Goal: Task Accomplishment & Management: Complete application form

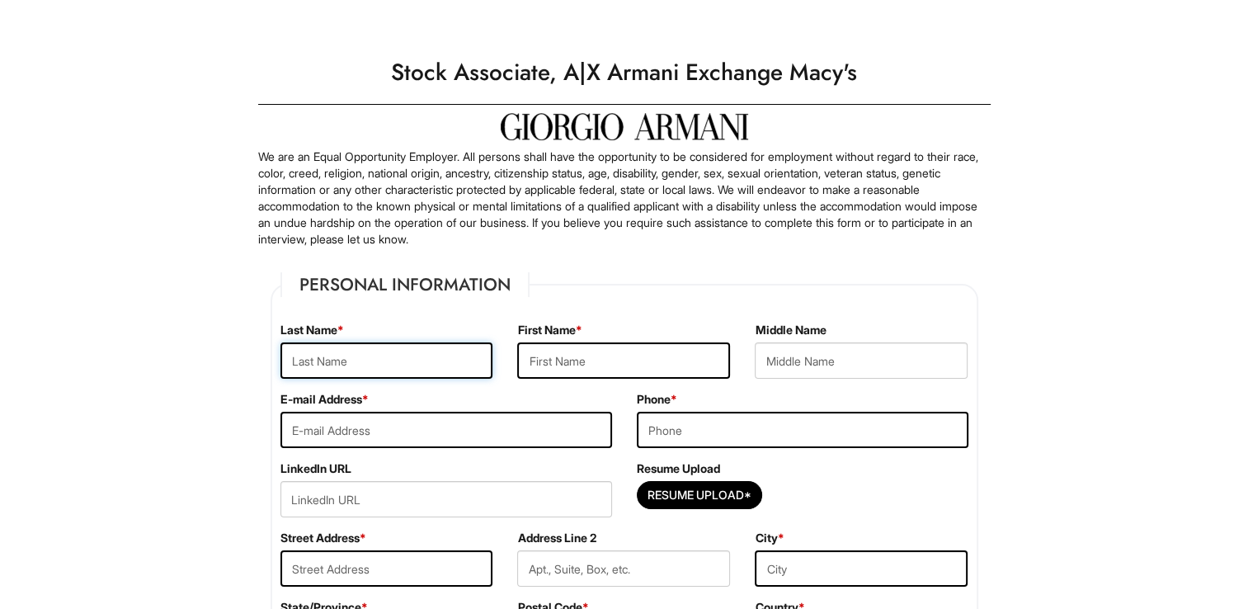
click at [327, 365] on input "text" at bounding box center [386, 360] width 213 height 36
type input "Black"
type input "Deja"
type input "[PERSON_NAME]"
type input "[EMAIL_ADDRESS][DOMAIN_NAME]"
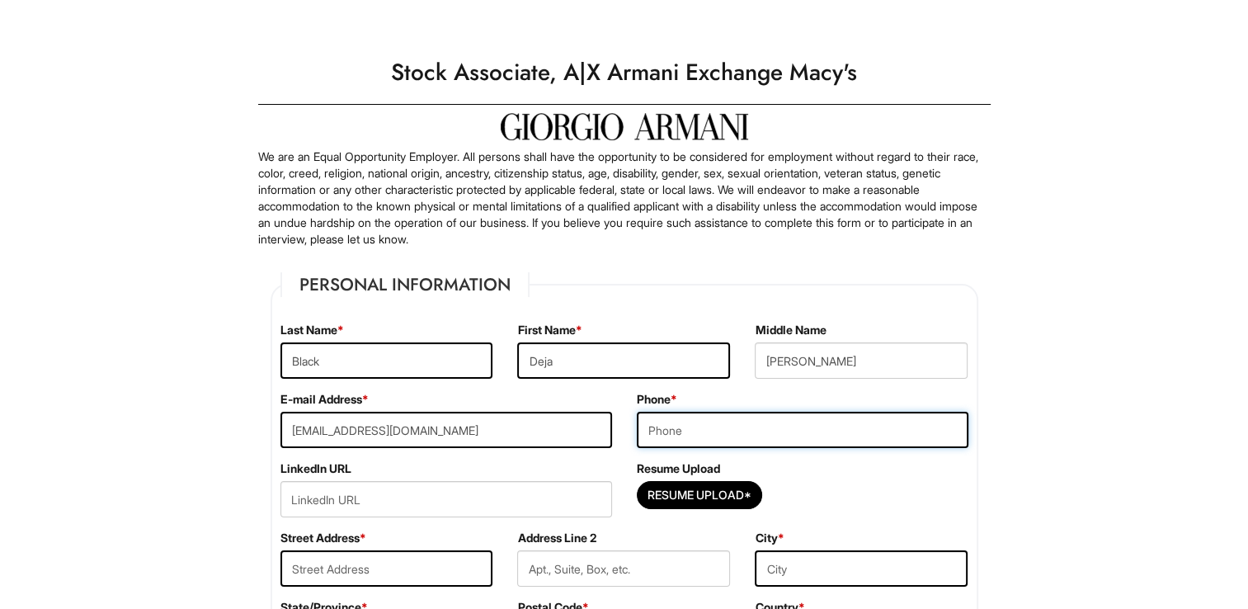
type input "6784903981"
type input "623 [PERSON_NAME] [PERSON_NAME]"
type input "[PERSON_NAME],[GEOGRAPHIC_DATA]"
select select "GA"
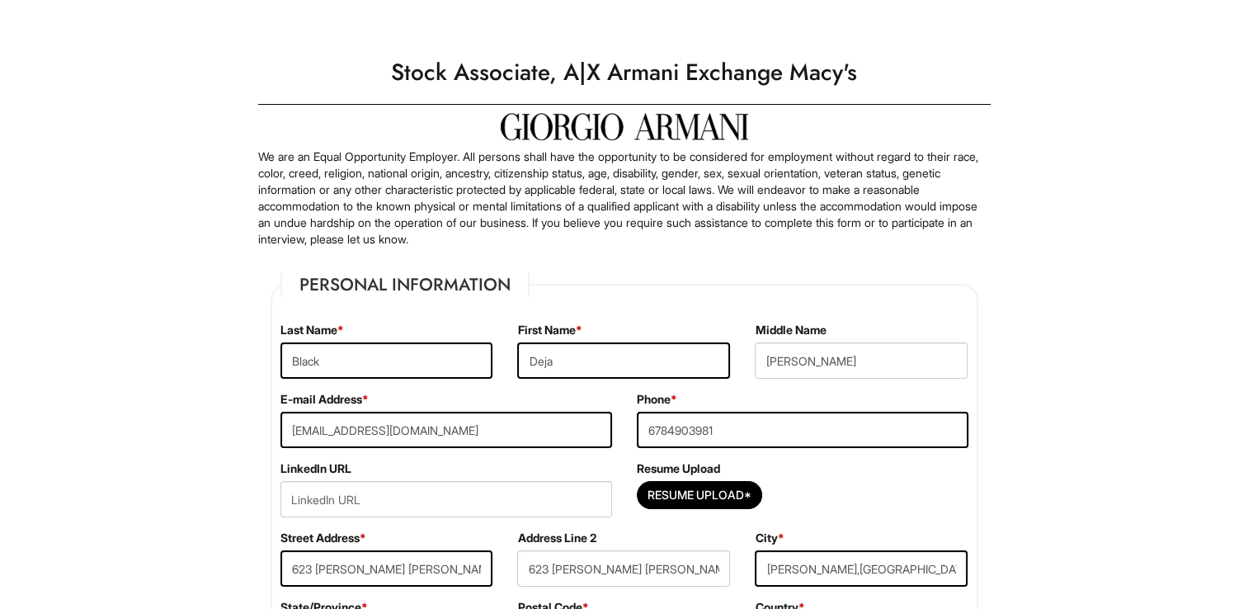
type input "30253"
select select "[GEOGRAPHIC_DATA]"
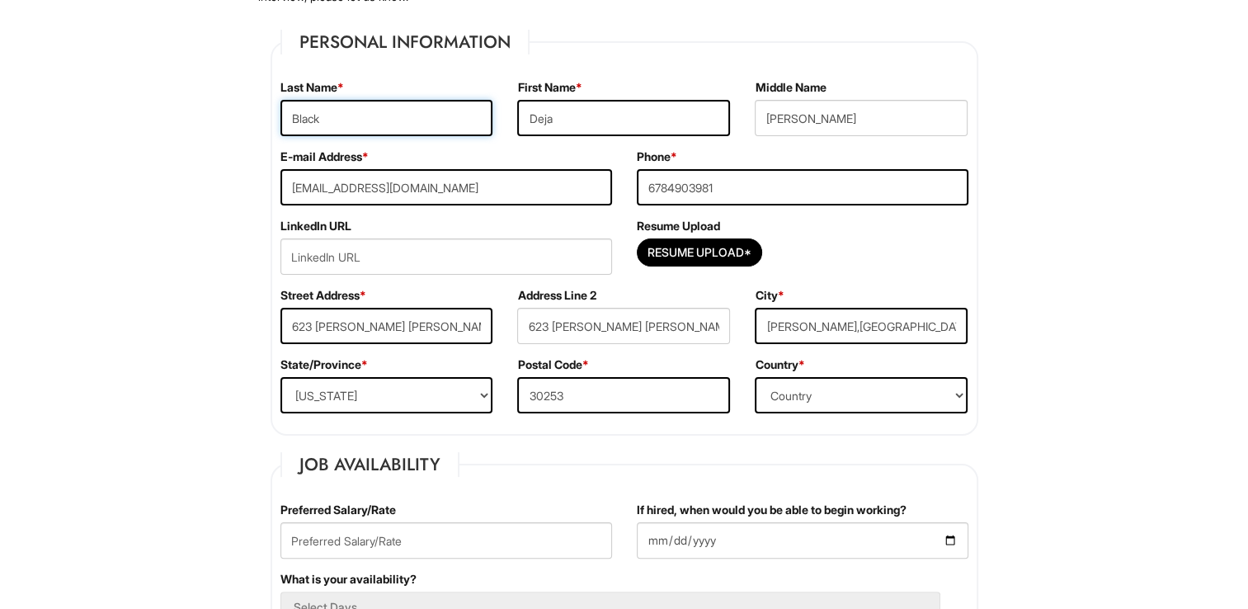
scroll to position [264, 0]
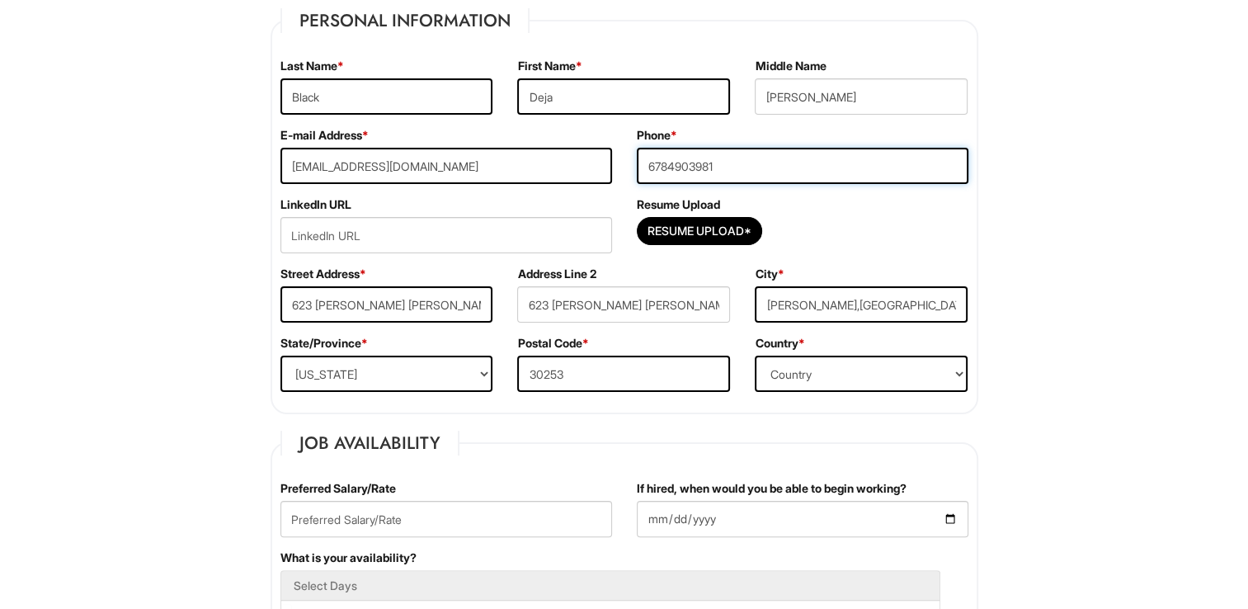
click at [807, 177] on input "6784903981" at bounding box center [803, 166] width 332 height 36
type input "6787635999"
click at [631, 309] on input "623 [PERSON_NAME] [PERSON_NAME]" at bounding box center [623, 304] width 213 height 36
type input "6"
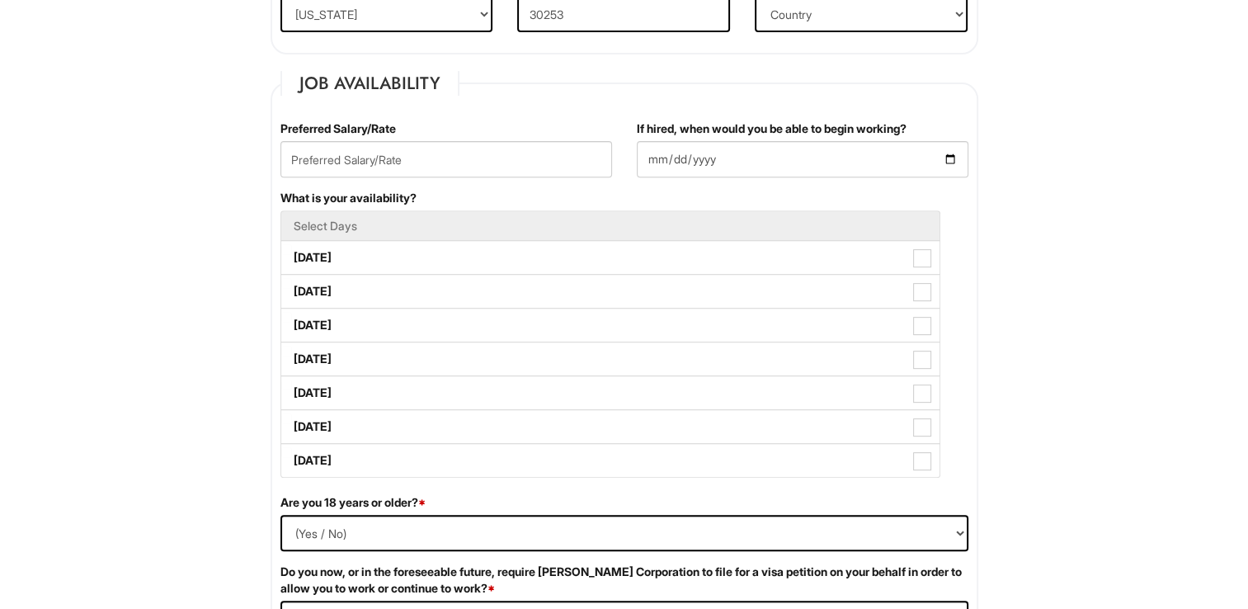
scroll to position [627, 0]
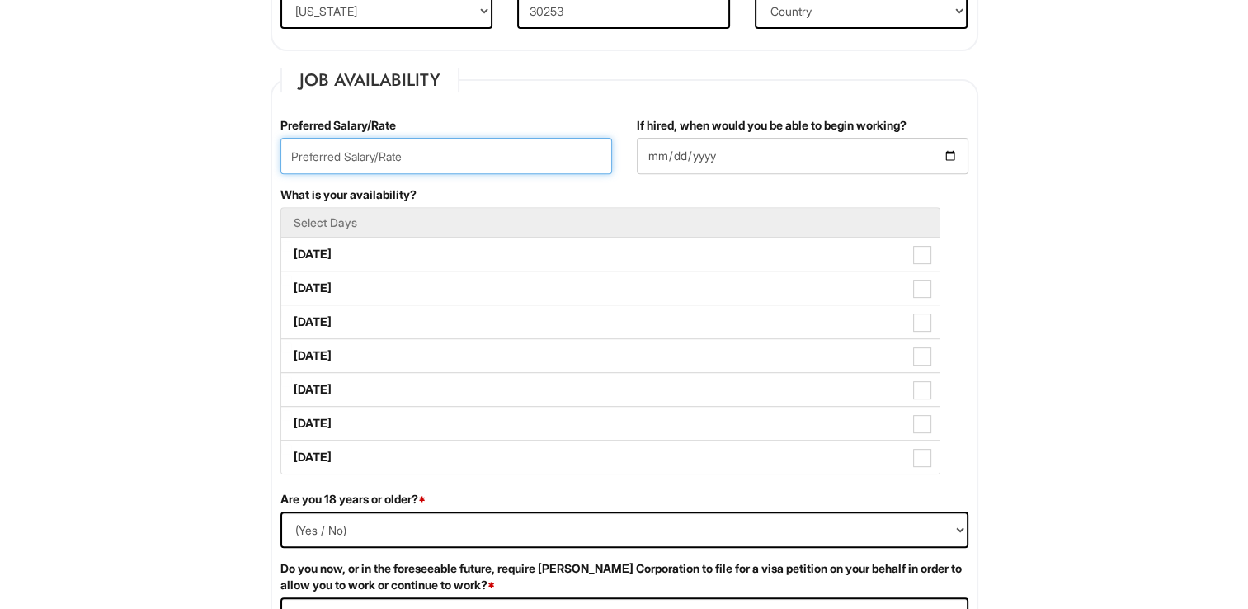
click at [530, 160] on input "text" at bounding box center [446, 156] width 332 height 36
type input "16"
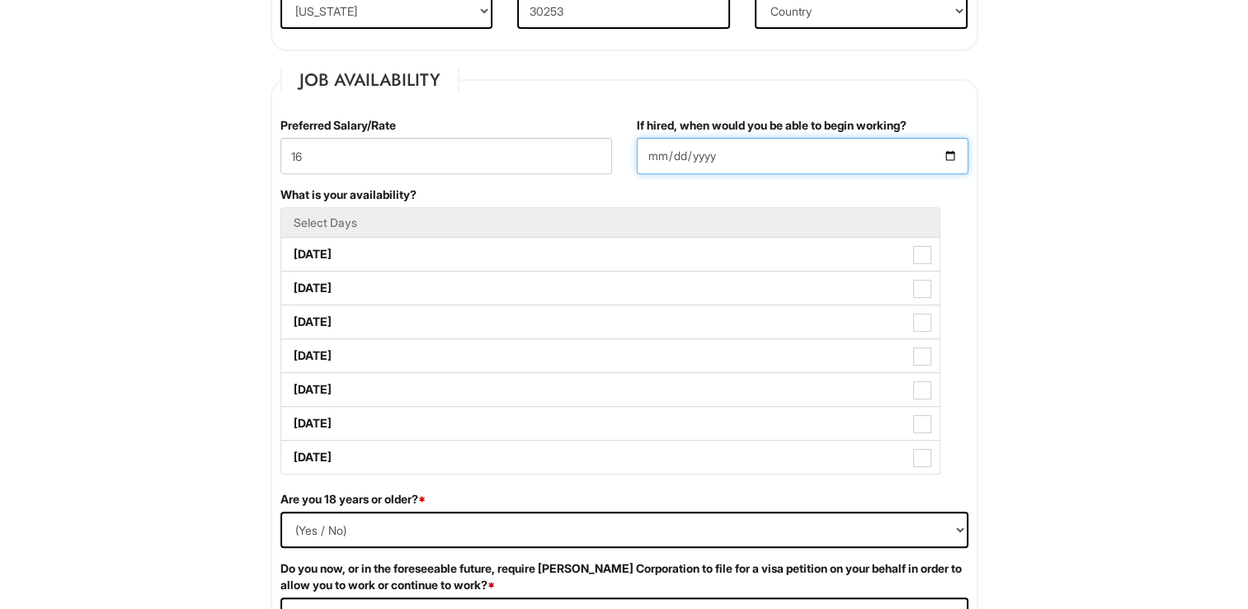
click at [953, 158] on input "If hired, when would you be able to begin working?" at bounding box center [803, 156] width 332 height 36
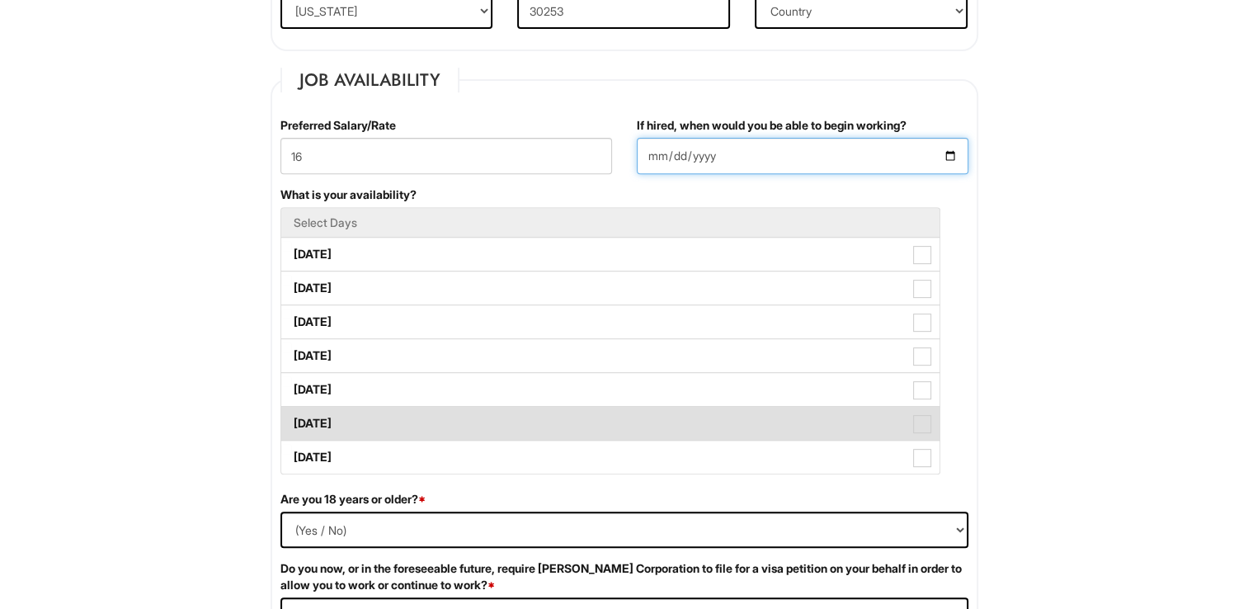
type input "[DATE]"
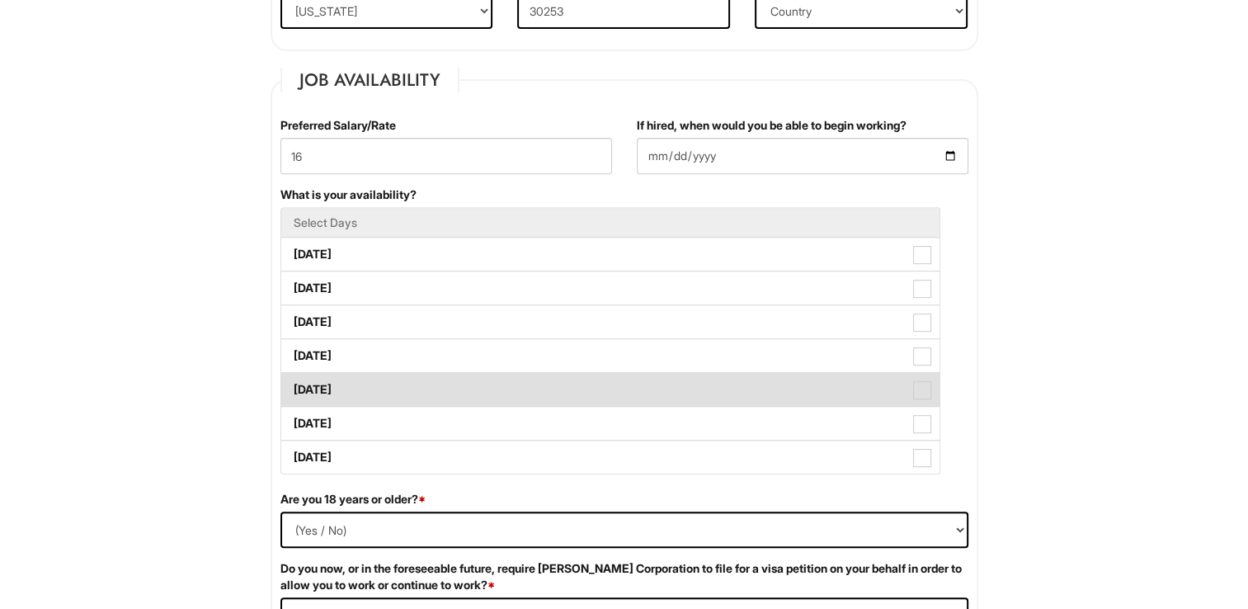
click at [924, 381] on span at bounding box center [922, 390] width 18 height 18
click at [292, 379] on Available_Friday "[DATE]" at bounding box center [286, 381] width 11 height 11
checkbox Available_Friday "true"
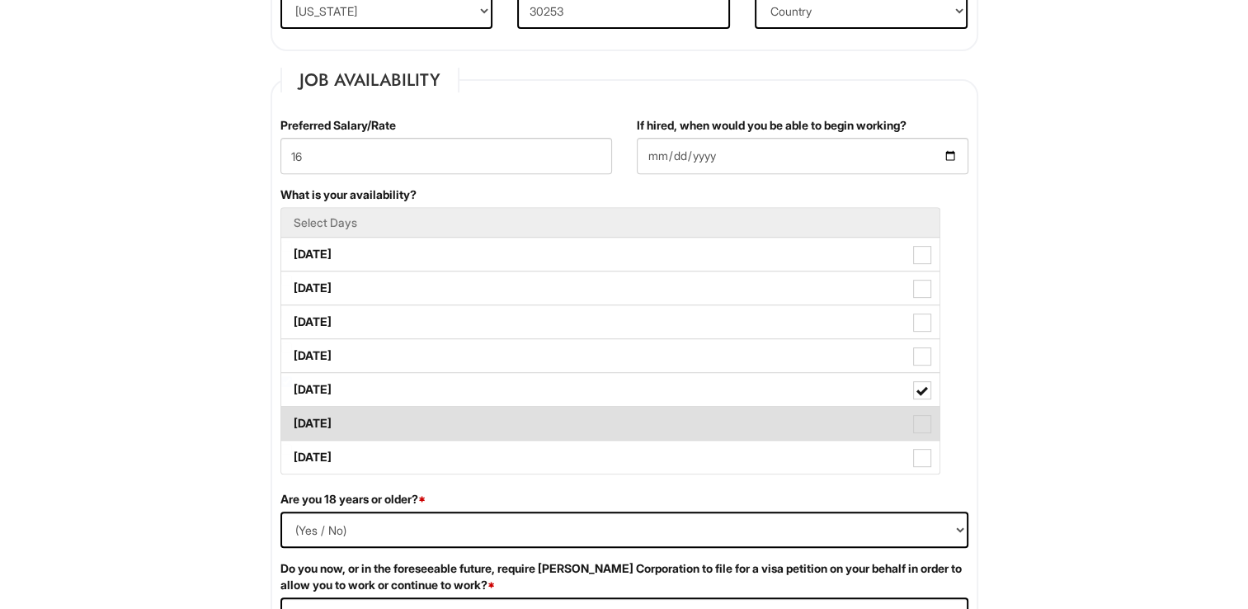
click at [927, 415] on span at bounding box center [922, 424] width 18 height 18
click at [292, 414] on Available_Saturday "[DATE]" at bounding box center [286, 415] width 11 height 11
checkbox Available_Saturday "true"
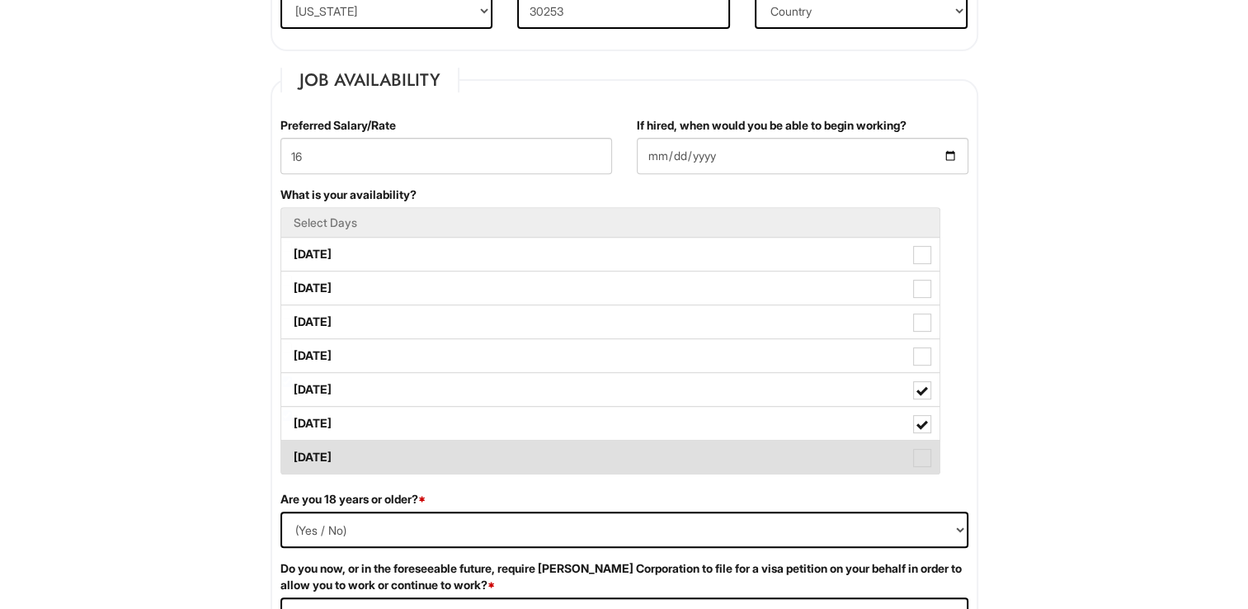
click at [930, 454] on label "[DATE]" at bounding box center [610, 456] width 658 height 33
click at [292, 454] on Available_Sunday "[DATE]" at bounding box center [286, 449] width 11 height 11
click at [930, 454] on label "[DATE]" at bounding box center [610, 456] width 658 height 33
click at [292, 454] on Available_Sunday "[DATE]" at bounding box center [286, 449] width 11 height 11
checkbox Available_Sunday "false"
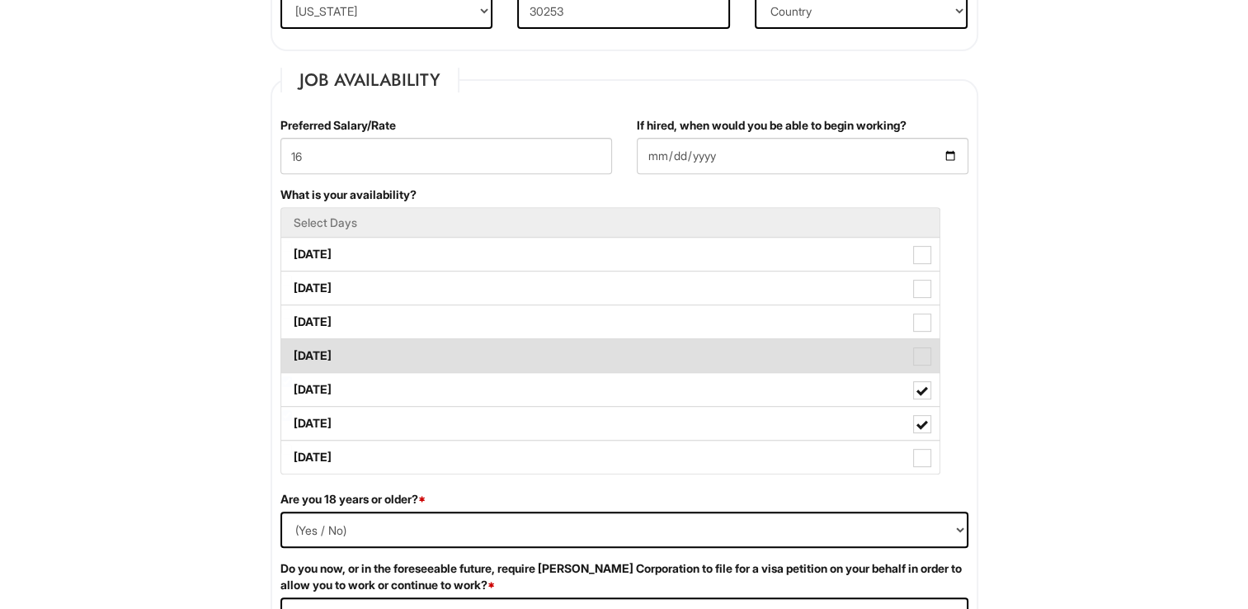
click at [924, 358] on span at bounding box center [922, 356] width 18 height 18
click at [292, 353] on Available_Thursday "[DATE]" at bounding box center [286, 347] width 11 height 11
checkbox Available_Thursday "true"
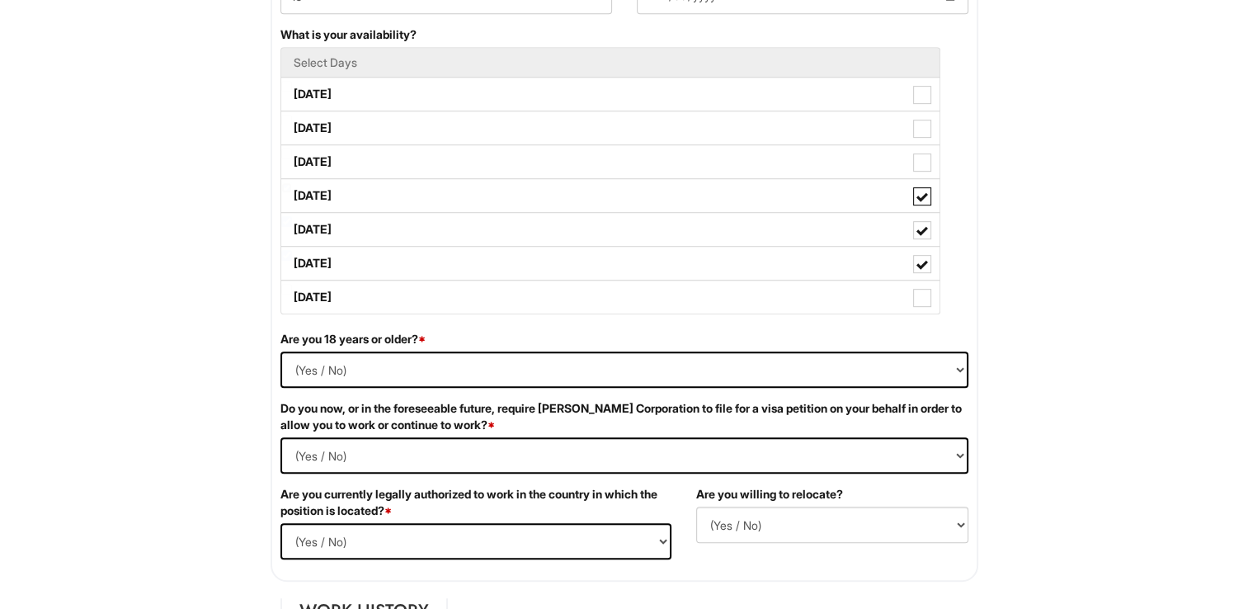
scroll to position [798, 0]
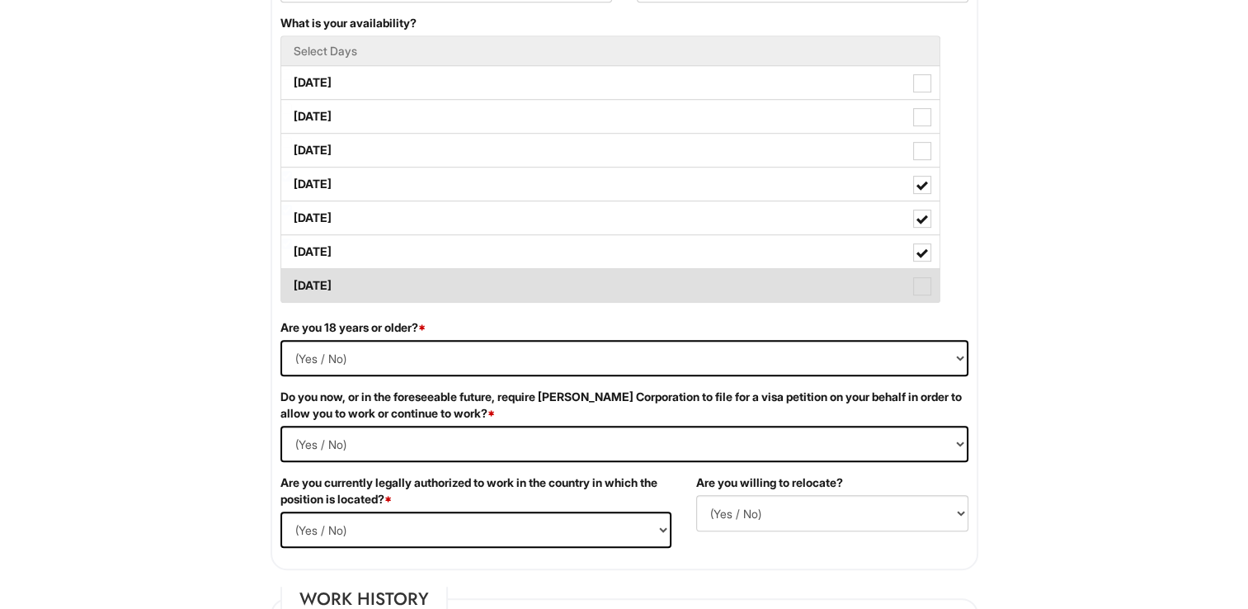
click at [927, 285] on span at bounding box center [922, 286] width 18 height 18
click at [292, 283] on Available_Sunday "[DATE]" at bounding box center [286, 277] width 11 height 11
checkbox Available_Sunday "true"
